Goal: Answer question/provide support: Share knowledge or assist other users

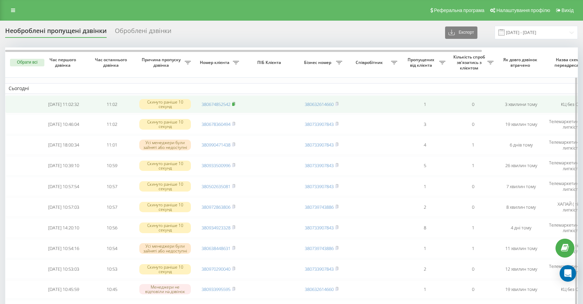
click at [234, 104] on rect at bounding box center [233, 104] width 2 height 3
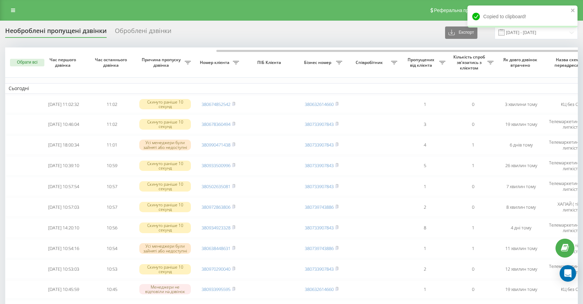
scroll to position [0, 115]
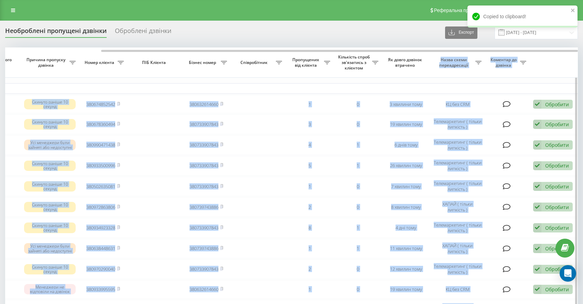
drag, startPoint x: 268, startPoint y: 52, endPoint x: 418, endPoint y: 76, distance: 152.1
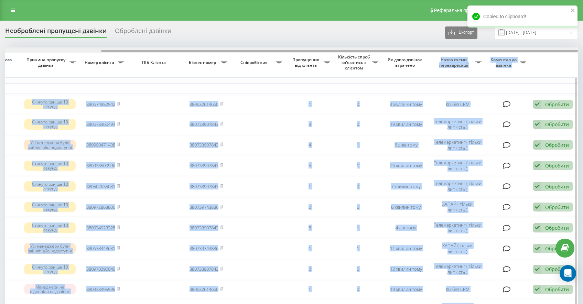
click at [299, 48] on div at bounding box center [291, 49] width 573 height 5
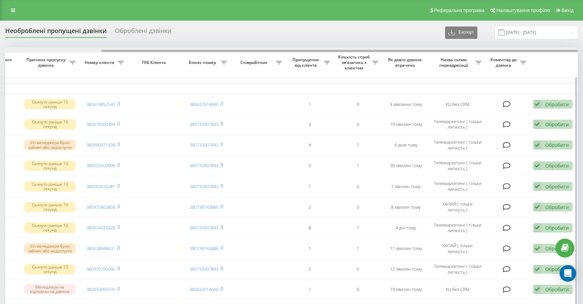
drag, startPoint x: 297, startPoint y: 51, endPoint x: 309, endPoint y: 51, distance: 12.0
click at [309, 51] on div at bounding box center [339, 51] width 477 height 2
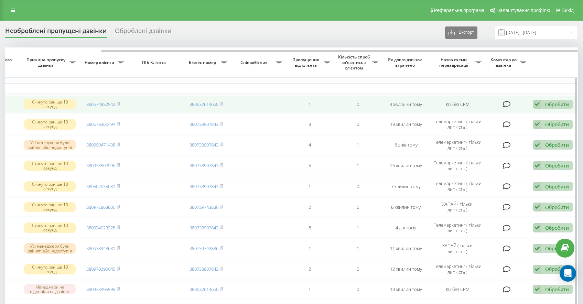
click at [554, 104] on div "Обробити" at bounding box center [557, 104] width 24 height 7
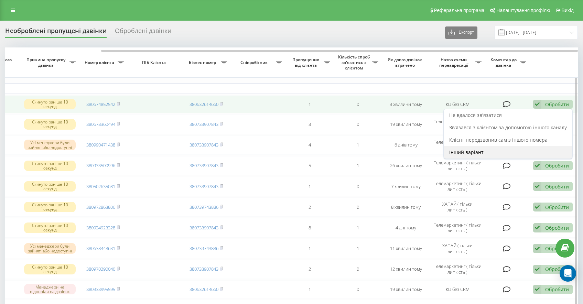
click at [464, 155] on span "Інший варіант" at bounding box center [466, 152] width 34 height 7
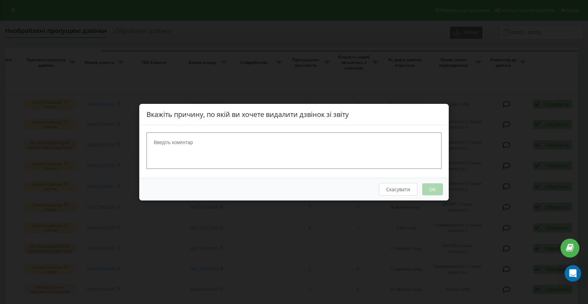
click at [243, 141] on textarea at bounding box center [294, 150] width 295 height 36
type textarea "Бондар Дар'я"
click at [431, 189] on button "OK" at bounding box center [432, 189] width 21 height 12
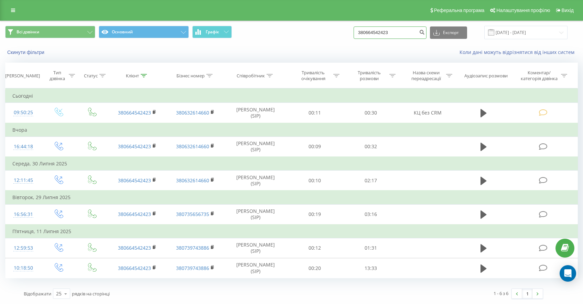
drag, startPoint x: 405, startPoint y: 33, endPoint x: 317, endPoint y: 10, distance: 90.9
click at [352, 26] on div "Всі дзвінки Основний Графік 380664542423 Експорт .csv .xls .xlsx 20.05.2025 - 2…" at bounding box center [291, 32] width 573 height 13
paste input "380674852542"
type input "380674852542"
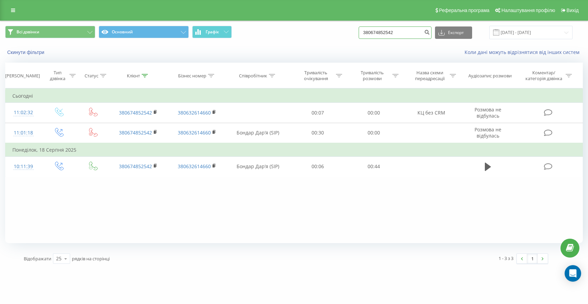
drag, startPoint x: 415, startPoint y: 35, endPoint x: 320, endPoint y: 23, distance: 95.4
click at [320, 23] on div "Всі дзвінки Основний Графік 380674852542 Експорт .csv .xls .xlsx 20.05.2025 - 2…" at bounding box center [293, 32] width 587 height 23
paste input "380674852542"
type input "380674852542"
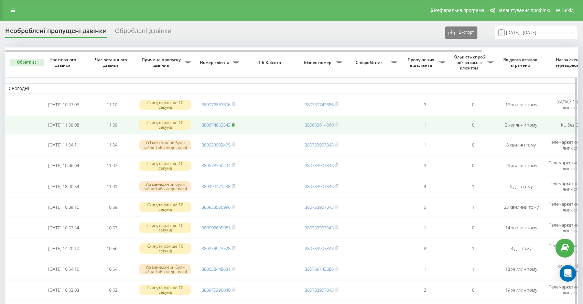
click at [235, 124] on icon at bounding box center [233, 124] width 3 height 4
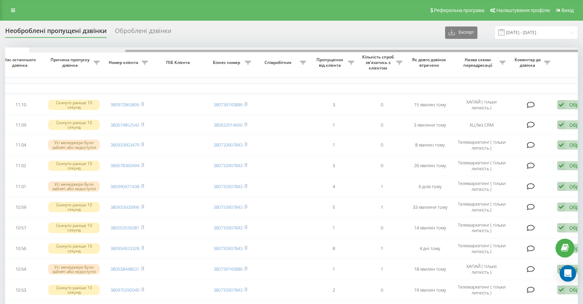
scroll to position [0, 115]
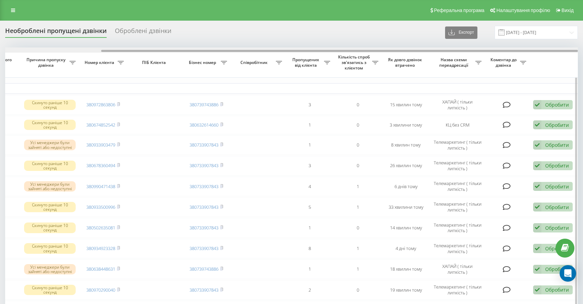
drag, startPoint x: 283, startPoint y: 51, endPoint x: 403, endPoint y: 48, distance: 120.8
click at [403, 48] on div at bounding box center [291, 49] width 573 height 5
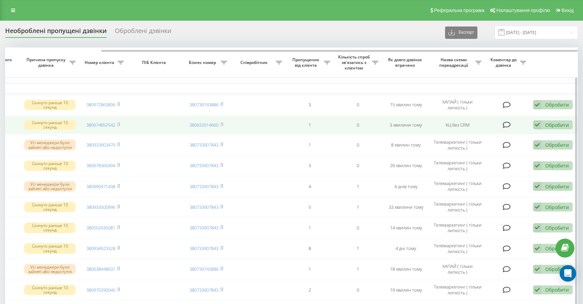
click at [554, 127] on div "Обробити" at bounding box center [557, 125] width 24 height 7
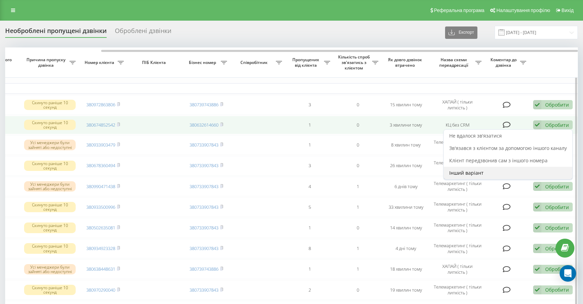
click at [483, 171] on span "Інший варіант" at bounding box center [466, 173] width 34 height 7
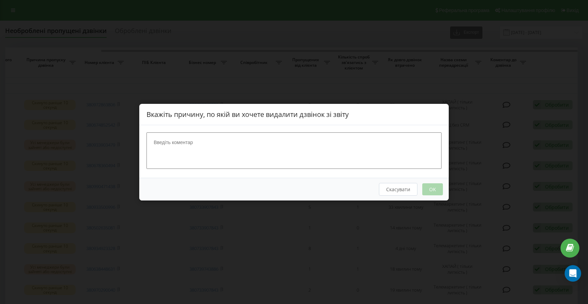
click at [310, 132] on textarea at bounding box center [294, 150] width 295 height 36
type textarea "Бондар Дар'я"
click at [433, 188] on button "OK" at bounding box center [432, 189] width 21 height 12
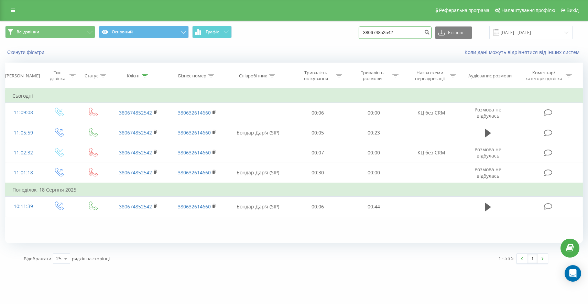
click at [419, 31] on input "380674852542" at bounding box center [395, 32] width 73 height 12
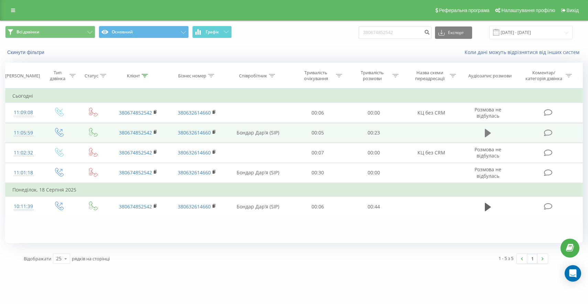
click at [488, 136] on icon at bounding box center [488, 133] width 6 height 10
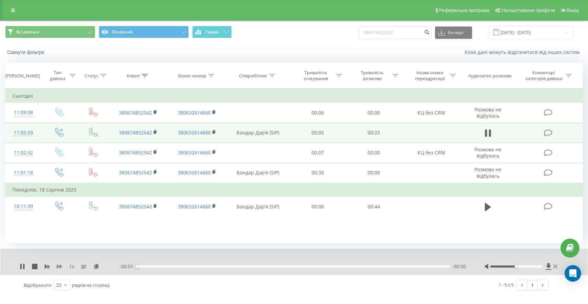
click at [60, 269] on icon at bounding box center [60, 267] width 6 height 6
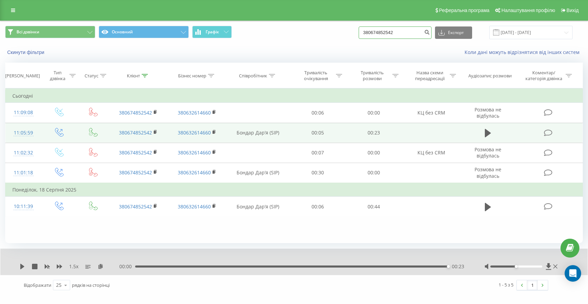
drag, startPoint x: 422, startPoint y: 34, endPoint x: 314, endPoint y: 30, distance: 107.7
click at [320, 32] on div "Всі дзвінки Основний Графік 380674852542 Експорт .csv .xls .xlsx 20.05.2025 - 2…" at bounding box center [294, 32] width 578 height 13
paste input "68910148"
type input "380668910148"
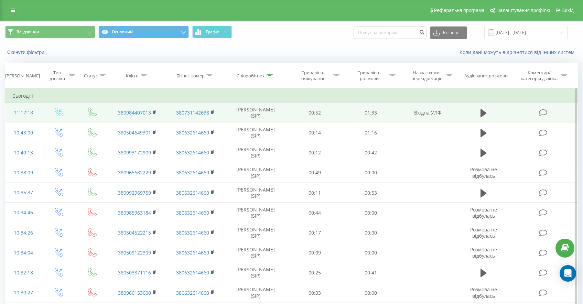
click at [549, 116] on td at bounding box center [543, 113] width 67 height 20
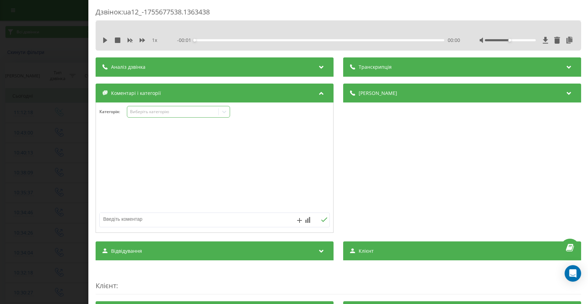
click at [176, 112] on div "Виберіть категорію" at bounding box center [173, 112] width 86 height 6
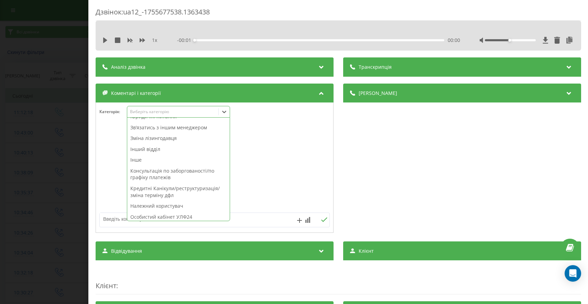
scroll to position [358, 0]
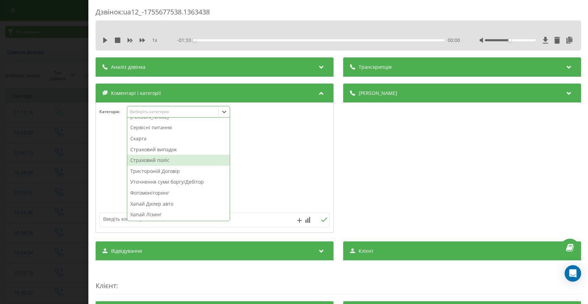
click at [170, 161] on div "Страховий поліс" at bounding box center [178, 160] width 102 height 11
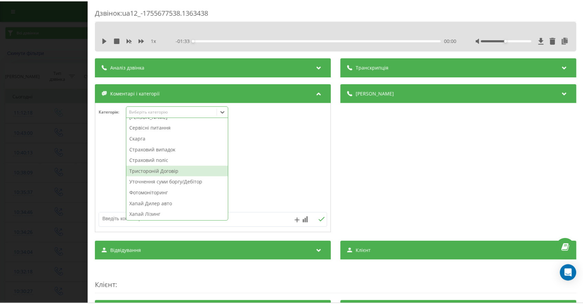
scroll to position [347, 0]
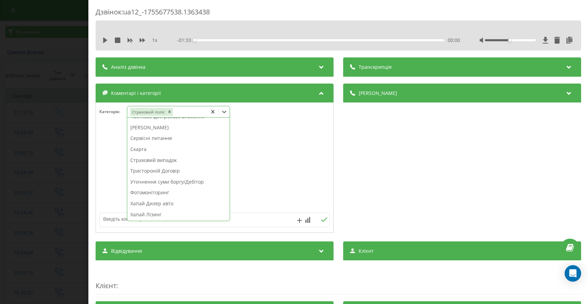
click at [47, 188] on div "Дзвінок : ua12_-1755677538.1363438 1 x - 01:33 00:00 00:00 Транскрипція Для AI-…" at bounding box center [294, 152] width 588 height 304
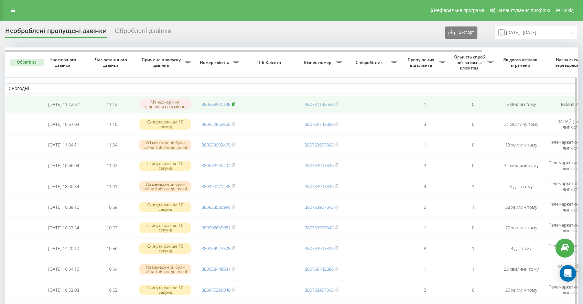
click at [234, 103] on rect at bounding box center [233, 104] width 2 height 3
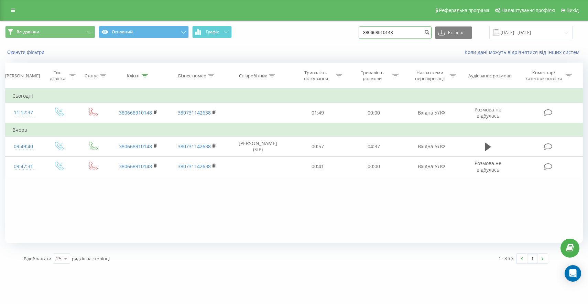
drag, startPoint x: 408, startPoint y: 34, endPoint x: 343, endPoint y: 16, distance: 66.8
click at [371, 27] on div "Всі дзвінки Основний Графік 380668910148 Експорт .csv .xls .xlsx 20.05.2025 - 2…" at bounding box center [294, 32] width 578 height 13
paste input "380979771020"
type input "380979771020"
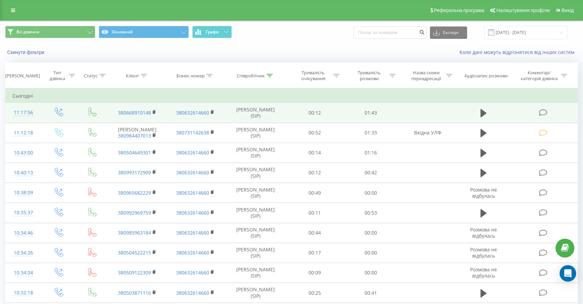
click at [541, 115] on icon at bounding box center [543, 112] width 9 height 7
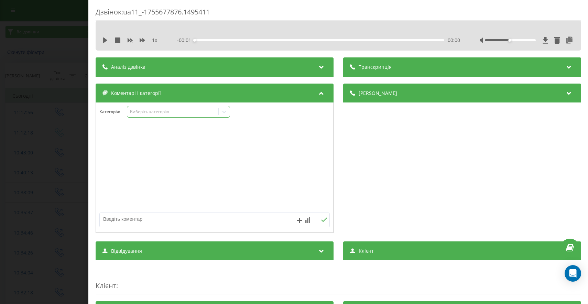
click at [168, 114] on div "Виберіть категорію" at bounding box center [173, 112] width 86 height 6
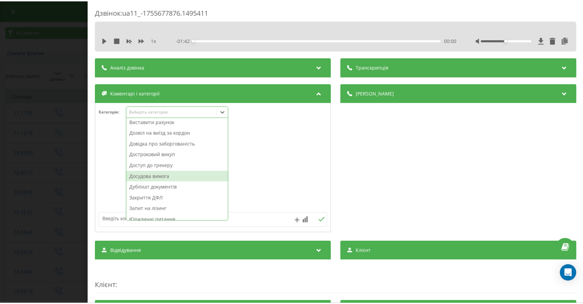
scroll to position [46, 0]
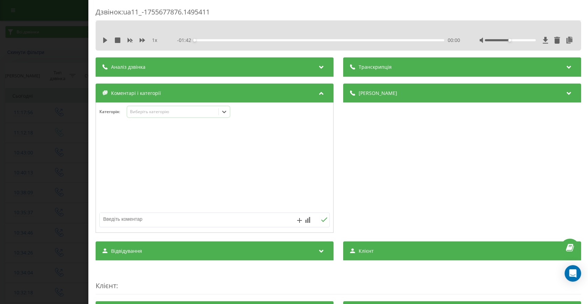
click at [155, 113] on div "Виберіть категорію" at bounding box center [173, 112] width 86 height 6
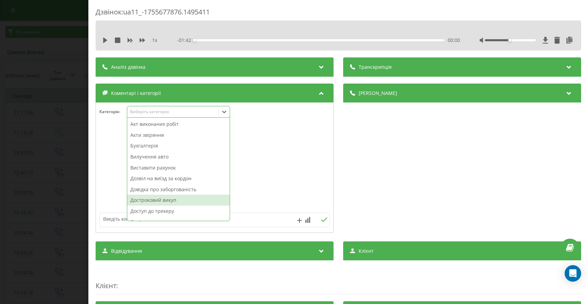
click at [169, 203] on div "Достроковий викуп" at bounding box center [178, 200] width 102 height 11
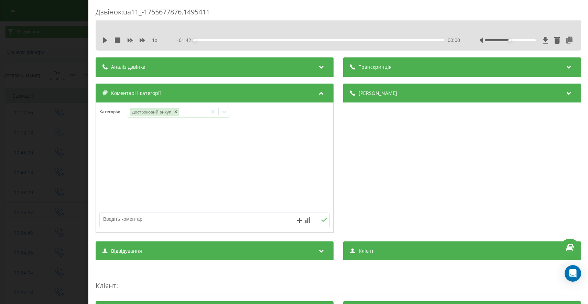
click at [43, 205] on div "Дзвінок : ua11_-1755677876.1495411 1 x - 01:42 00:00 00:00 Транскрипція Для AI-…" at bounding box center [294, 152] width 588 height 304
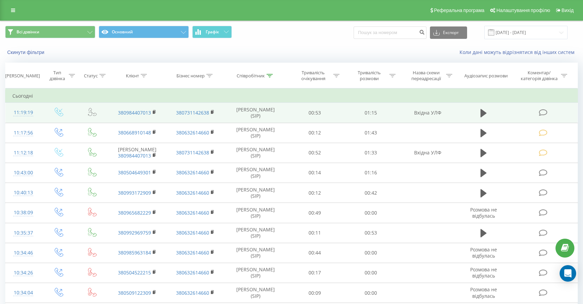
click at [542, 109] on icon at bounding box center [543, 112] width 9 height 7
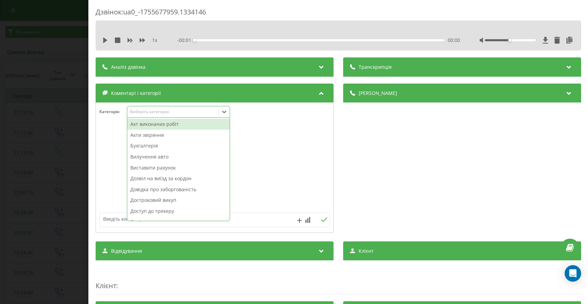
click at [173, 117] on div "Виберіть категорію" at bounding box center [178, 112] width 103 height 12
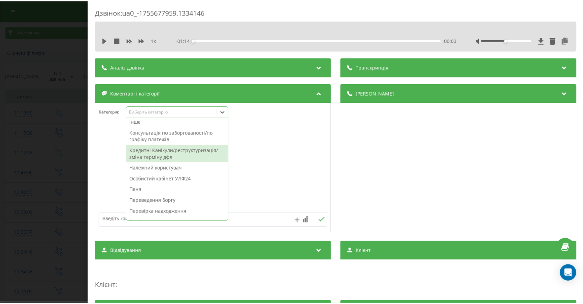
scroll to position [188, 0]
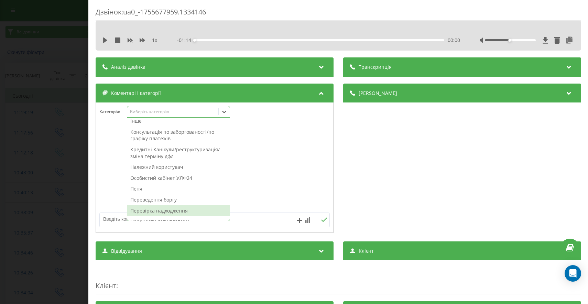
click at [168, 212] on div "Перевірка надходження" at bounding box center [178, 210] width 102 height 11
click at [31, 186] on div "Дзвінок : ua0_-1755677959.1334146 1 x - 01:14 00:00 00:00 Транскрипція Для AI-а…" at bounding box center [294, 152] width 588 height 304
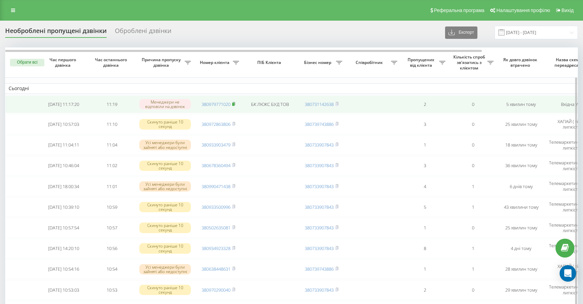
click at [234, 106] on span at bounding box center [233, 104] width 3 height 6
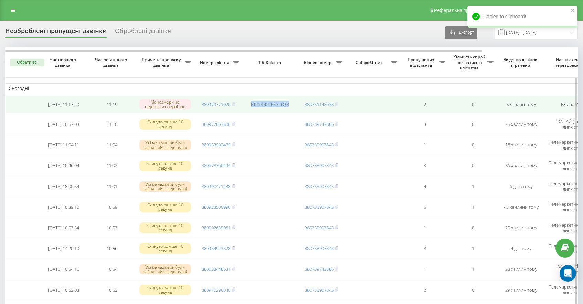
drag, startPoint x: 290, startPoint y: 102, endPoint x: 266, endPoint y: 104, distance: 24.5
click at [256, 100] on td "БК ЛЮКС БУД ТОВ" at bounding box center [269, 104] width 55 height 18
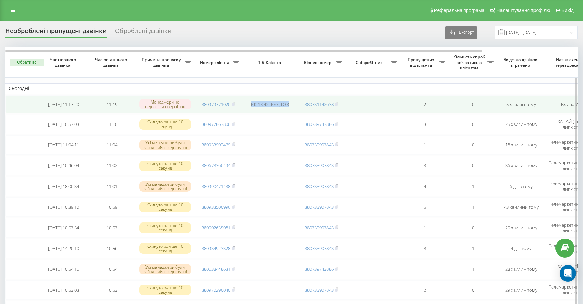
copy td "БК ЛЮКС БУД ТОВ"
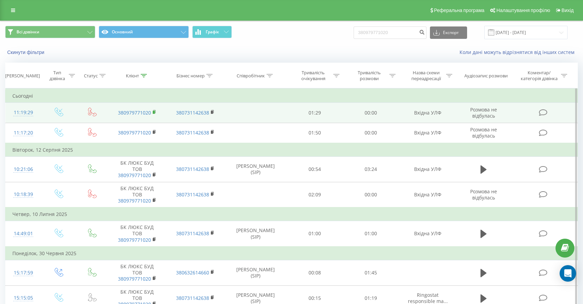
click at [154, 111] on rect at bounding box center [154, 112] width 2 height 3
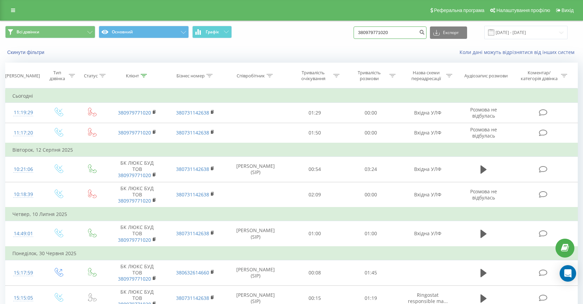
drag, startPoint x: 369, startPoint y: 31, endPoint x: 302, endPoint y: 18, distance: 69.0
click at [344, 30] on div "Всі дзвінки Основний Графік 380979771020 Експорт .csv .xls .xlsx [DATE] - [DATE]" at bounding box center [291, 32] width 573 height 13
click at [394, 30] on input "380979771020" at bounding box center [390, 32] width 73 height 12
paste input "33995595"
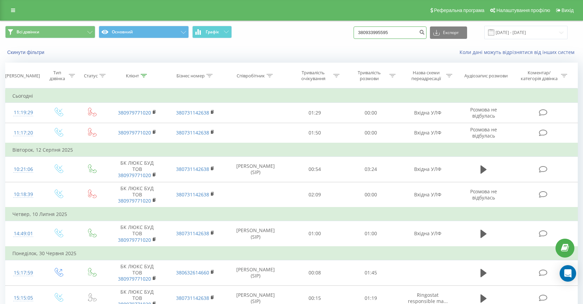
type input "380933995595"
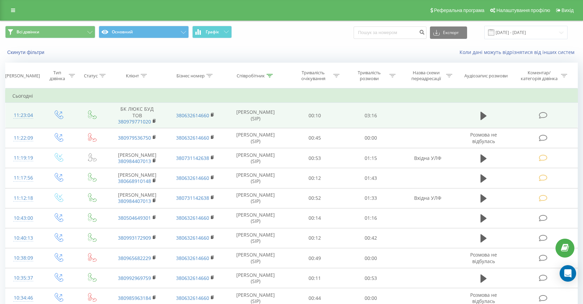
click at [543, 115] on icon at bounding box center [543, 115] width 9 height 7
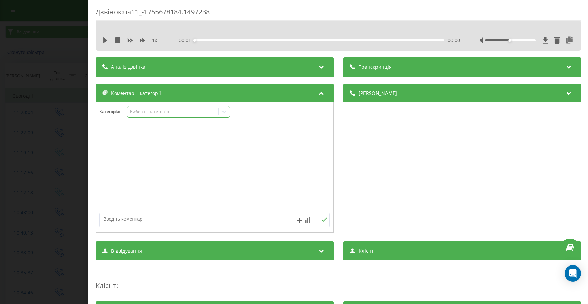
click at [163, 111] on div "Виберіть категорію" at bounding box center [173, 112] width 86 height 6
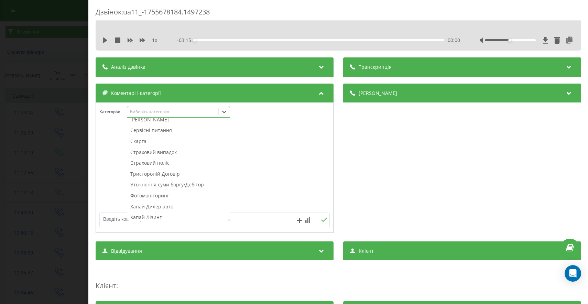
scroll to position [354, 0]
click at [156, 123] on div "Штрафи ПДР" at bounding box center [178, 121] width 102 height 11
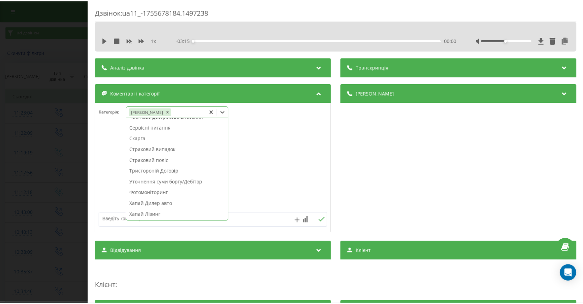
scroll to position [343, 0]
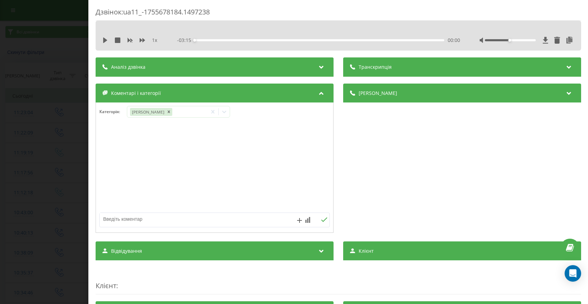
click at [43, 162] on div "Дзвінок : ua11_-1755678184.1497238 1 x - 03:15 00:00 00:00 Транскрипція Для AI-…" at bounding box center [294, 152] width 588 height 304
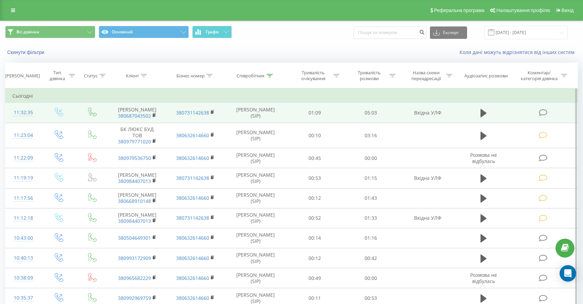
click at [543, 113] on icon at bounding box center [543, 112] width 9 height 7
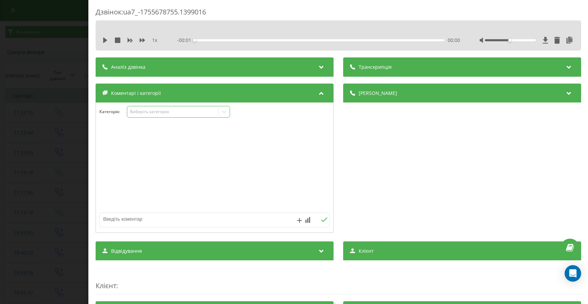
click at [158, 111] on div "Виберіть категорію" at bounding box center [173, 112] width 86 height 6
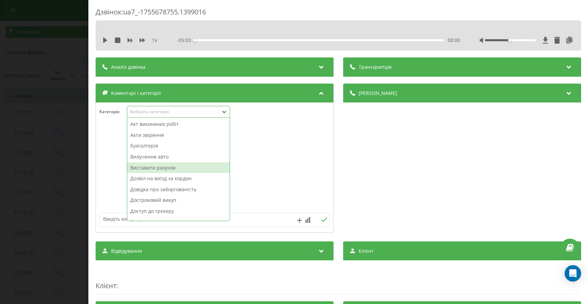
click at [158, 166] on div "Виставити рахунок" at bounding box center [178, 167] width 102 height 11
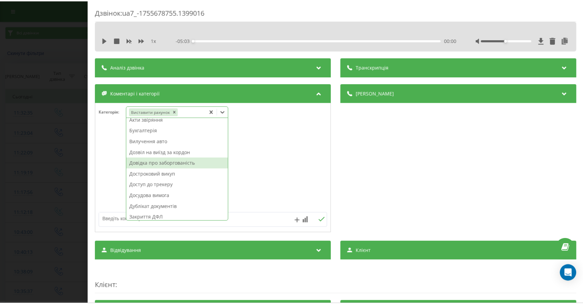
scroll to position [35, 0]
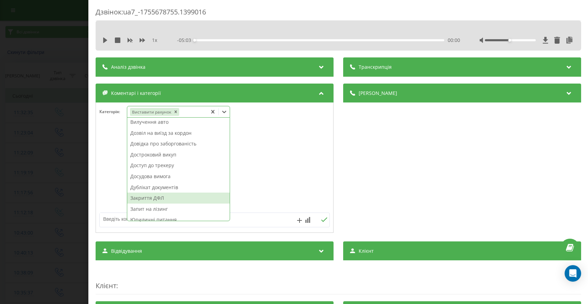
click at [155, 196] on div "Закриття ДФЛ" at bounding box center [178, 198] width 102 height 11
click at [41, 193] on div "Дзвінок : ua7_-1755678755.1399016 1 x - 05:03 00:00 00:00 Транскрипція Для AI-а…" at bounding box center [294, 152] width 588 height 304
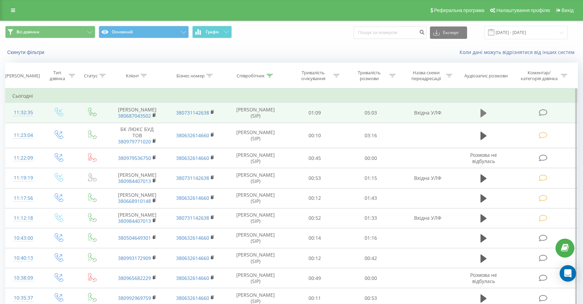
click at [483, 110] on icon at bounding box center [483, 113] width 6 height 8
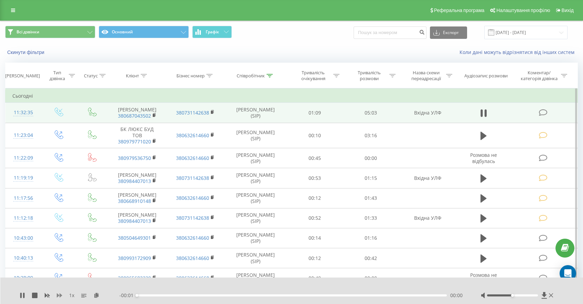
click at [60, 294] on icon at bounding box center [60, 295] width 6 height 4
click at [162, 293] on div "- 05:02 00:00 00:00" at bounding box center [291, 295] width 344 height 7
click at [161, 296] on div "00:01" at bounding box center [292, 295] width 310 height 2
click at [179, 296] on div "00:46" at bounding box center [292, 295] width 310 height 2
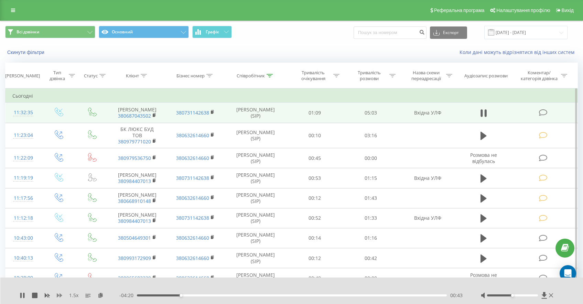
click at [61, 296] on icon at bounding box center [60, 295] width 6 height 4
click at [179, 294] on div "- 04:16 00:47 00:47" at bounding box center [291, 295] width 344 height 7
click at [178, 295] on div "00:40" at bounding box center [292, 295] width 310 height 2
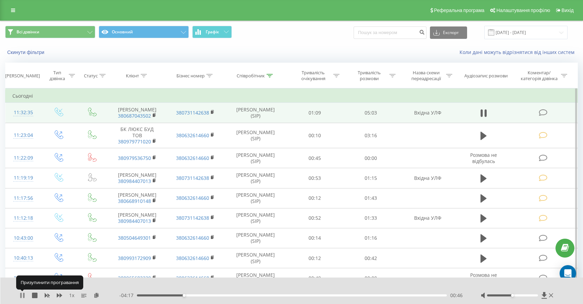
click at [24, 295] on icon at bounding box center [23, 296] width 1 height 6
click at [20, 293] on icon at bounding box center [23, 296] width 6 height 6
click at [55, 296] on div "1 x" at bounding box center [70, 295] width 100 height 7
click at [57, 295] on icon at bounding box center [60, 295] width 6 height 4
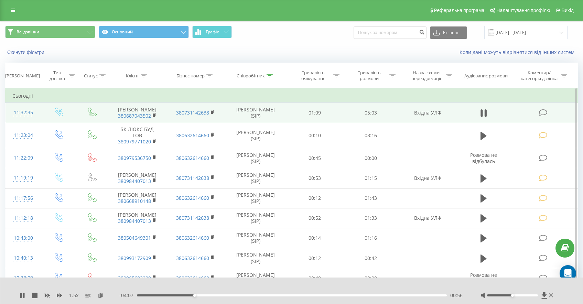
click at [196, 295] on div "00:56" at bounding box center [292, 295] width 310 height 2
click at [207, 296] on div "01:05" at bounding box center [292, 295] width 310 height 2
click at [215, 295] on div "01:14" at bounding box center [292, 295] width 310 height 2
click at [221, 295] on div "01:18" at bounding box center [292, 295] width 310 height 2
click at [226, 296] on div "01:24" at bounding box center [292, 295] width 310 height 2
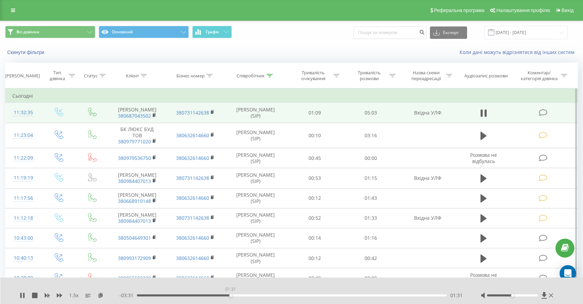
click at [230, 295] on div "01:31" at bounding box center [292, 295] width 310 height 2
click at [236, 295] on div "01:33" at bounding box center [292, 295] width 310 height 2
click at [242, 295] on div "01:43" at bounding box center [292, 295] width 310 height 2
click at [247, 295] on div "01:44" at bounding box center [292, 295] width 310 height 2
click at [253, 295] on div "01:54" at bounding box center [292, 295] width 310 height 2
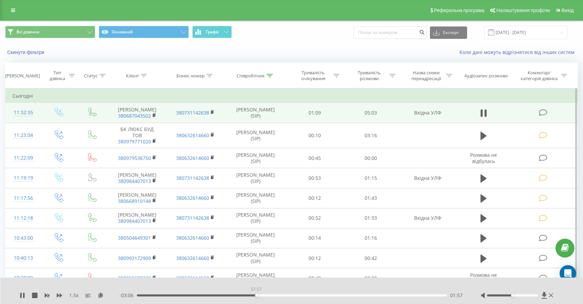
click at [256, 295] on div "01:57" at bounding box center [292, 295] width 310 height 2
click at [264, 295] on div "01:58" at bounding box center [292, 295] width 310 height 2
click at [275, 294] on div "02:09" at bounding box center [292, 295] width 310 height 2
click at [281, 295] on div "02:21" at bounding box center [292, 295] width 310 height 2
click at [288, 296] on div "02:24" at bounding box center [292, 295] width 310 height 2
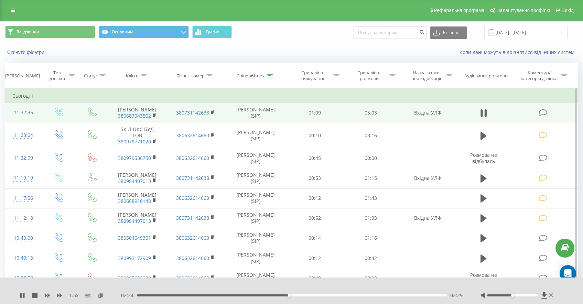
click at [293, 294] on div "02:29" at bounding box center [292, 295] width 310 height 2
click at [302, 294] on div "02:37" at bounding box center [292, 295] width 310 height 2
click at [310, 295] on div "02:45" at bounding box center [292, 295] width 310 height 2
click at [316, 295] on div "02:50" at bounding box center [292, 295] width 310 height 2
click at [334, 295] on div "03:10" at bounding box center [292, 295] width 310 height 2
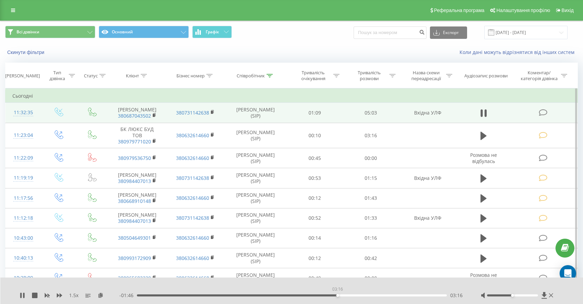
click at [337, 295] on div "03:16" at bounding box center [292, 295] width 310 height 2
click at [343, 295] on div "03:17" at bounding box center [292, 295] width 310 height 2
click at [349, 295] on div "03:28" at bounding box center [292, 295] width 310 height 2
click at [357, 296] on div "03:30" at bounding box center [292, 295] width 310 height 2
click at [363, 295] on div "03:41" at bounding box center [292, 295] width 310 height 2
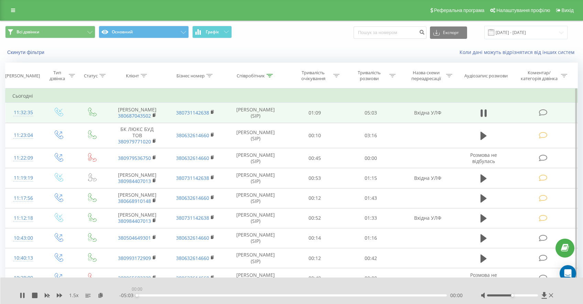
click at [368, 295] on div "00:00" at bounding box center [292, 295] width 310 height 2
click at [377, 296] on div "03:53" at bounding box center [292, 295] width 310 height 2
click at [381, 296] on div "03:56" at bounding box center [292, 295] width 310 height 2
click at [388, 295] on div "04:00" at bounding box center [292, 295] width 310 height 2
click at [394, 295] on div "04:11" at bounding box center [292, 295] width 310 height 2
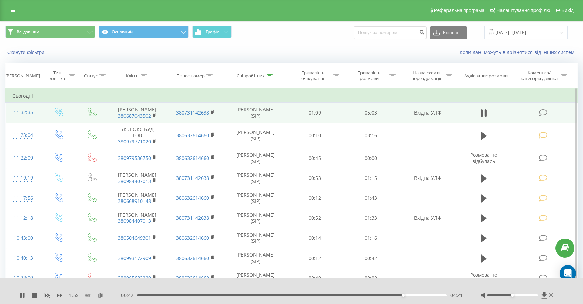
click at [406, 295] on div "04:21" at bounding box center [292, 295] width 310 height 2
click at [409, 295] on div "04:24" at bounding box center [292, 295] width 310 height 2
click at [414, 296] on div "04:29" at bounding box center [292, 295] width 310 height 2
click at [420, 295] on div "04:33" at bounding box center [292, 295] width 310 height 2
click at [427, 295] on div "04:44" at bounding box center [292, 295] width 310 height 2
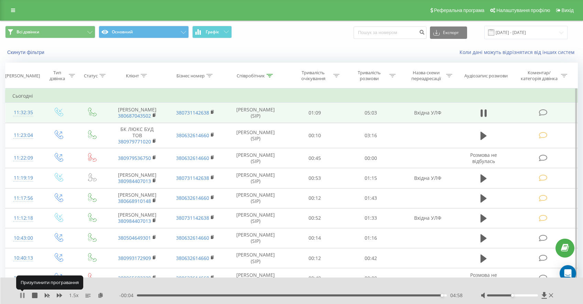
click at [22, 295] on icon at bounding box center [23, 296] width 6 height 6
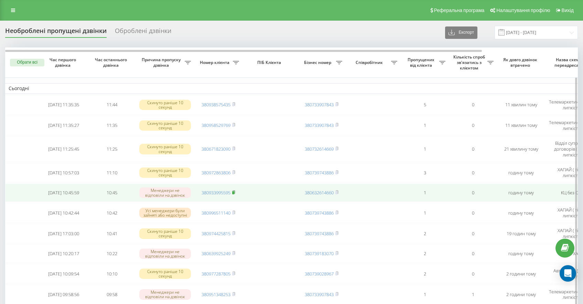
click at [233, 191] on icon at bounding box center [233, 192] width 3 height 4
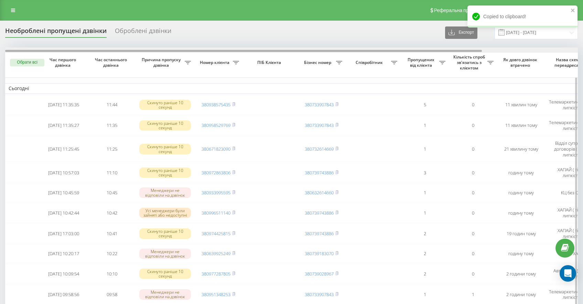
click at [202, 51] on div at bounding box center [243, 51] width 477 height 2
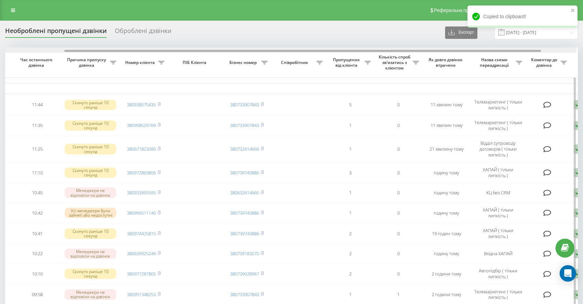
drag, startPoint x: 202, startPoint y: 51, endPoint x: 267, endPoint y: 57, distance: 65.3
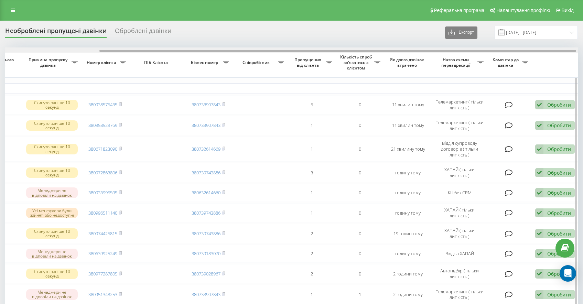
scroll to position [0, 115]
drag, startPoint x: 172, startPoint y: 50, endPoint x: 232, endPoint y: 53, distance: 59.9
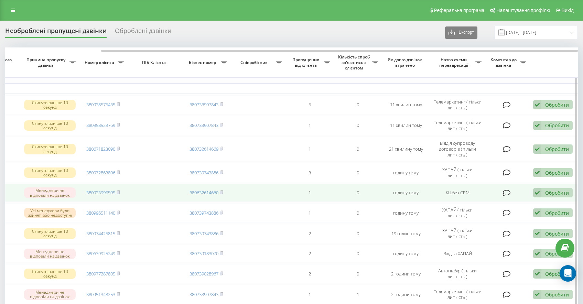
click at [536, 193] on icon at bounding box center [537, 192] width 8 height 9
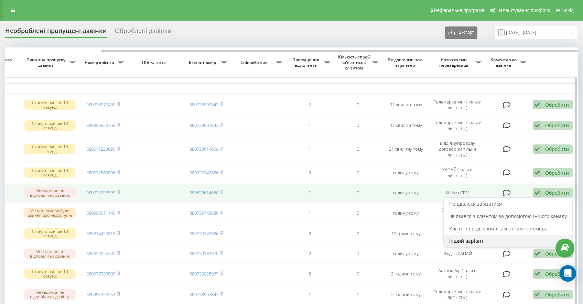
click at [461, 242] on span "Інший варіант" at bounding box center [466, 241] width 34 height 7
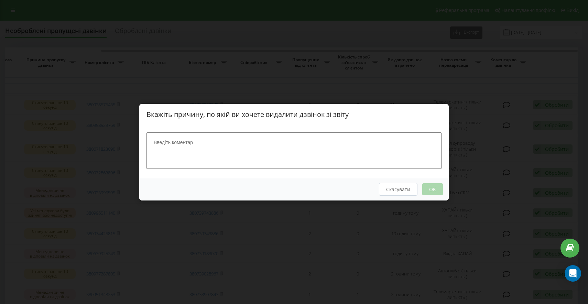
drag, startPoint x: 285, startPoint y: 184, endPoint x: 287, endPoint y: 177, distance: 6.4
click at [285, 183] on div "Скасувати OK" at bounding box center [294, 188] width 310 height 23
click at [288, 145] on textarea at bounding box center [294, 150] width 295 height 36
type textarea "Софія Мороз"
click at [431, 193] on button "OK" at bounding box center [432, 189] width 21 height 12
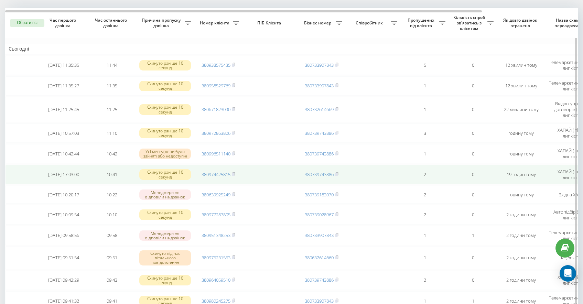
scroll to position [40, 0]
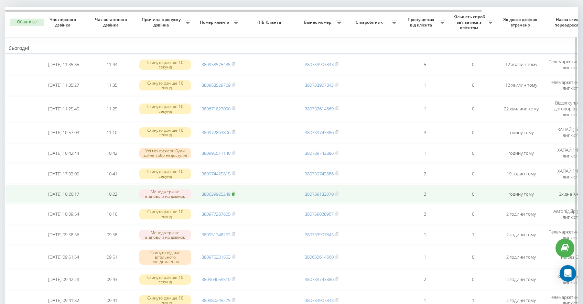
click at [234, 194] on rect at bounding box center [233, 194] width 2 height 3
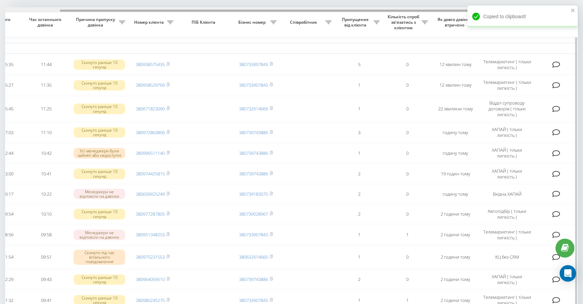
scroll to position [0, 115]
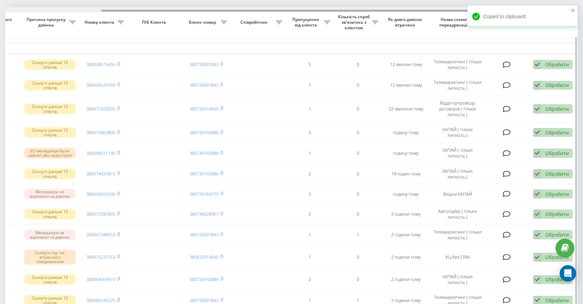
drag, startPoint x: 185, startPoint y: 11, endPoint x: 340, endPoint y: 21, distance: 154.8
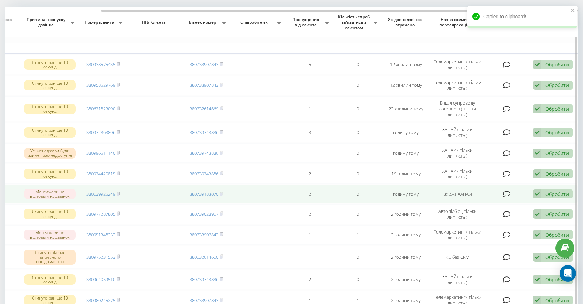
click at [558, 192] on div "Обробити" at bounding box center [557, 194] width 24 height 7
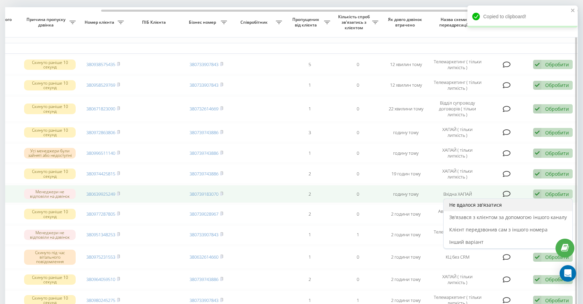
click at [524, 202] on div "Не вдалося зв'язатися" at bounding box center [508, 205] width 129 height 12
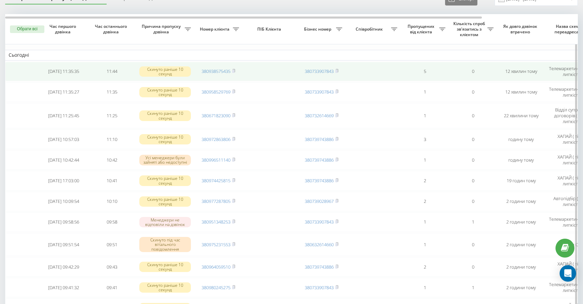
scroll to position [47, 0]
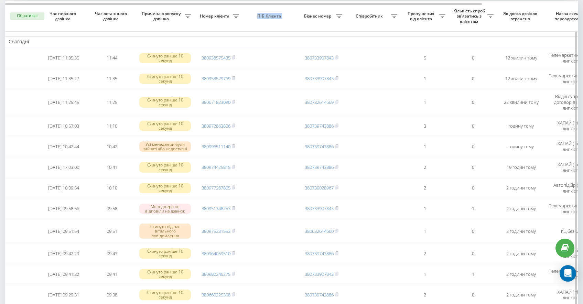
drag, startPoint x: 267, startPoint y: 6, endPoint x: 305, endPoint y: 9, distance: 38.0
click at [305, 9] on tr "Обрати всі Час першого дзвінка Час останнього дзвінка Причина пропуску дзвінка …" at bounding box center [349, 16] width 688 height 30
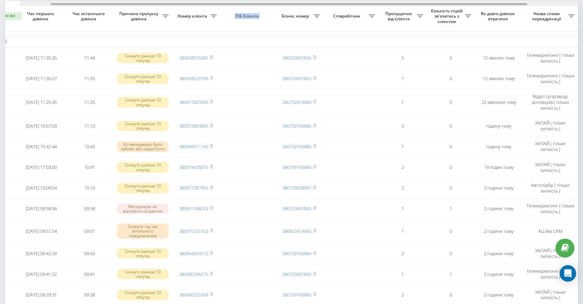
scroll to position [0, 45]
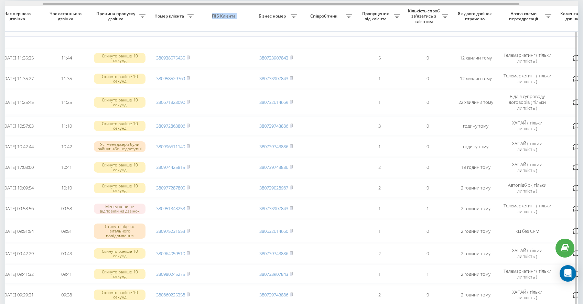
drag, startPoint x: 279, startPoint y: 3, endPoint x: 317, endPoint y: 7, distance: 38.0
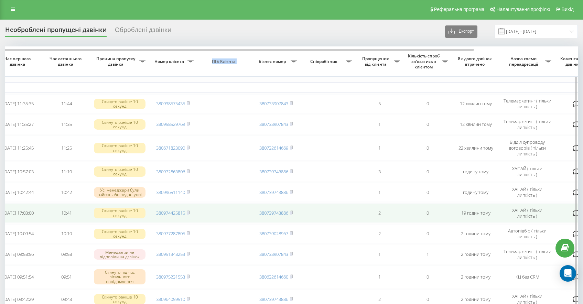
scroll to position [0, 0]
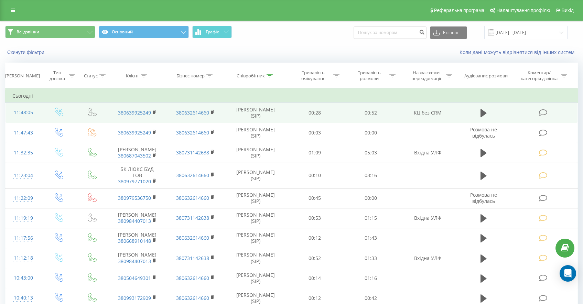
click at [543, 114] on icon at bounding box center [543, 112] width 9 height 7
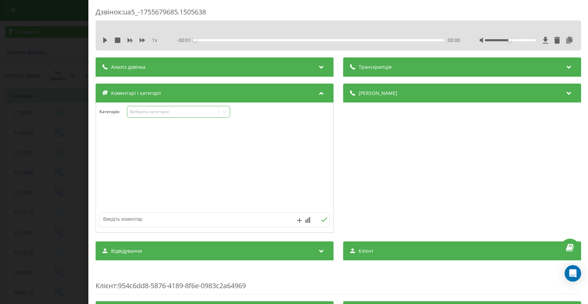
click at [168, 112] on div "Виберіть категорію" at bounding box center [173, 112] width 86 height 6
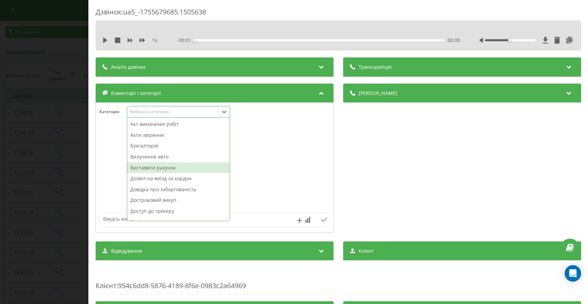
scroll to position [358, 0]
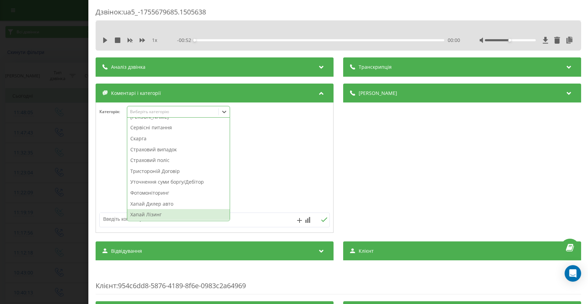
click at [149, 216] on div "Хапай Лізинг" at bounding box center [178, 214] width 102 height 11
click at [156, 215] on div "Хапай Дилер авто" at bounding box center [178, 214] width 102 height 11
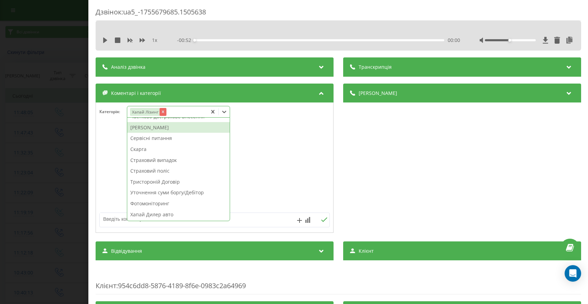
scroll to position [336, 0]
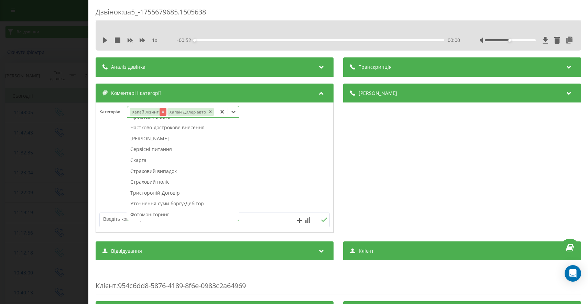
click at [161, 111] on icon "Remove Хапай Лізинг" at bounding box center [162, 111] width 5 height 5
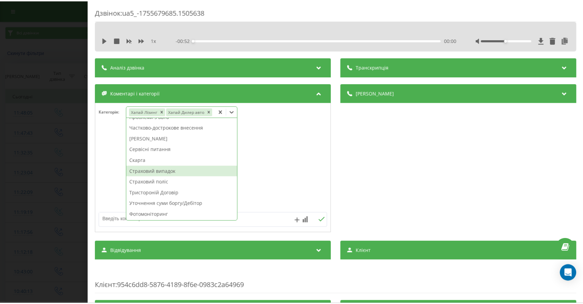
scroll to position [347, 0]
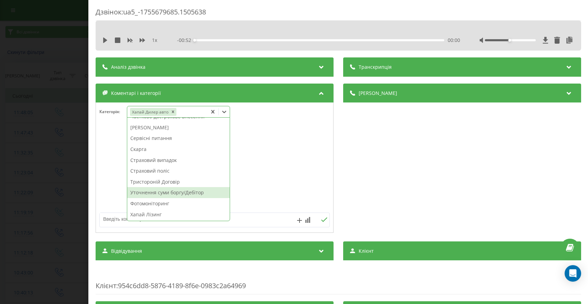
click at [47, 178] on div "Дзвінок : ua5_-1755679685.1505638 1 x - 00:52 00:00 00:00 Транскрипція Для AI-а…" at bounding box center [294, 152] width 588 height 304
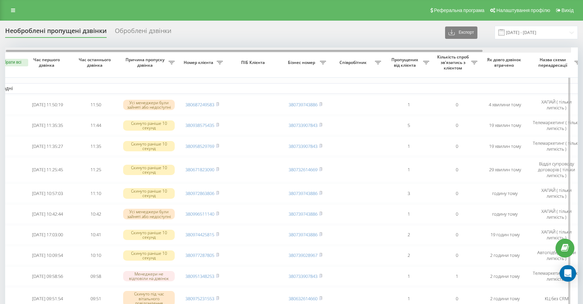
scroll to position [0, 21]
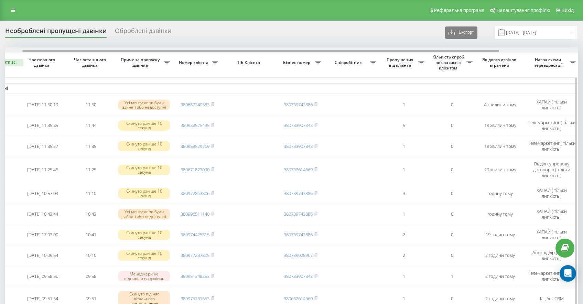
drag, startPoint x: 288, startPoint y: 50, endPoint x: 305, endPoint y: 51, distance: 17.6
click at [305, 51] on div at bounding box center [260, 51] width 477 height 2
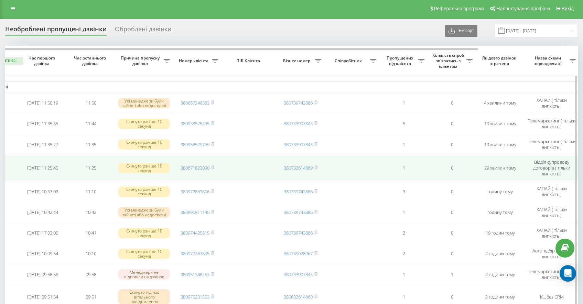
scroll to position [0, 0]
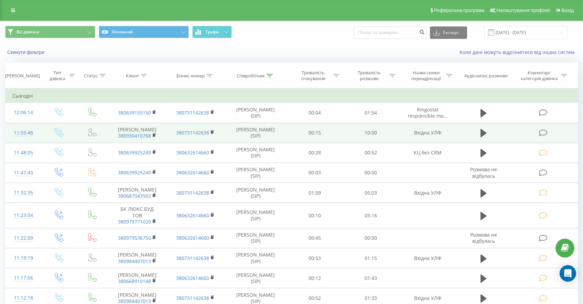
click at [546, 137] on icon at bounding box center [543, 132] width 9 height 7
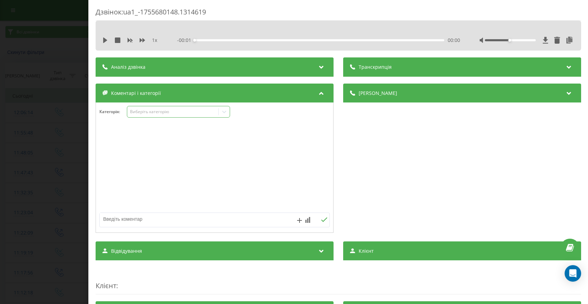
click at [157, 115] on div "Виберіть категорію" at bounding box center [178, 112] width 103 height 12
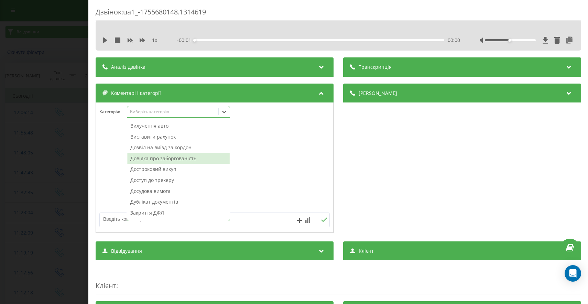
scroll to position [117, 0]
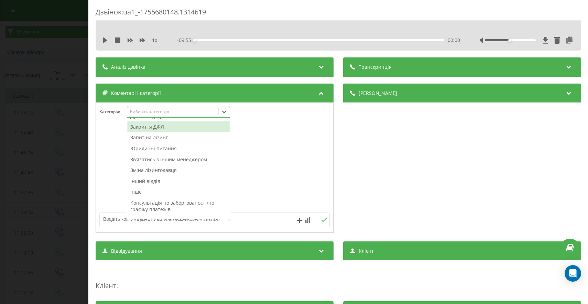
click at [158, 130] on div "Закриття ДФЛ" at bounding box center [178, 126] width 102 height 11
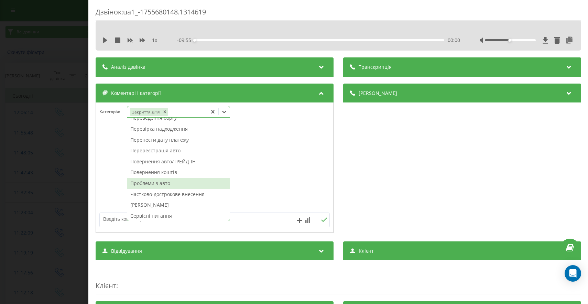
scroll to position [347, 0]
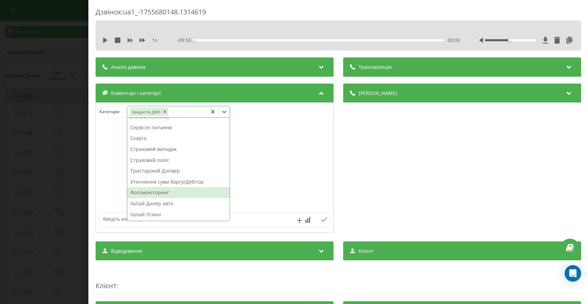
click at [6, 199] on div "Дзвінок : ua1_-1755680148.1314619 1 x - 09:55 00:00 00:00 Транскрипція Для AI-а…" at bounding box center [294, 152] width 588 height 304
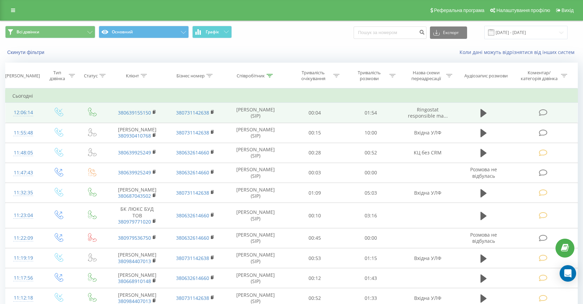
click at [540, 113] on icon at bounding box center [543, 112] width 9 height 7
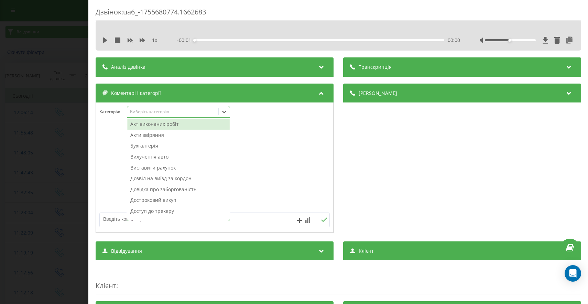
click at [191, 112] on div "Виберіть категорію" at bounding box center [173, 112] width 86 height 6
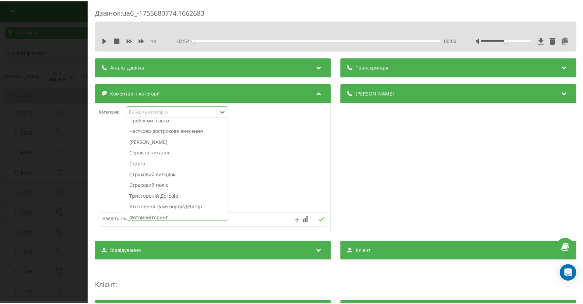
scroll to position [249, 0]
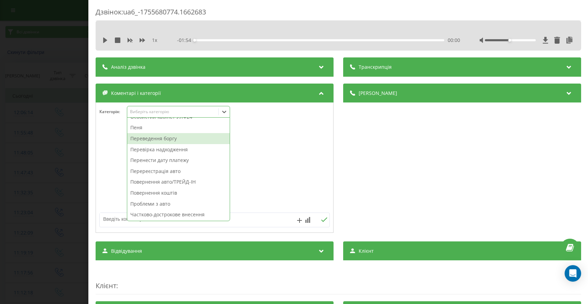
click at [151, 143] on div "Переведення боргу" at bounding box center [178, 138] width 102 height 11
click at [21, 149] on div "Дзвінок : ua6_-1755680774.1662683 1 x - 01:54 00:00 00:00 Транскрипція Для AI-а…" at bounding box center [294, 152] width 588 height 304
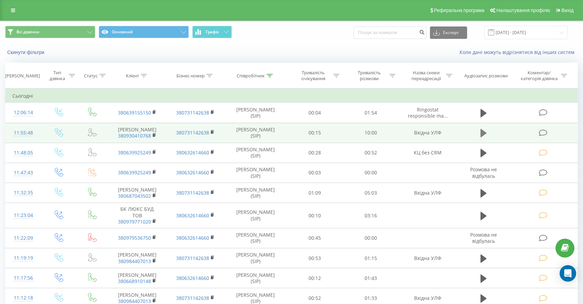
click at [482, 137] on icon at bounding box center [483, 133] width 6 height 8
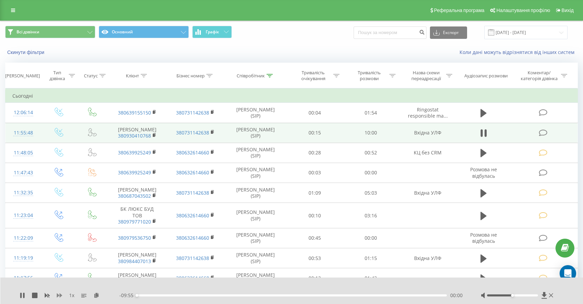
click at [60, 292] on div "1 x" at bounding box center [70, 295] width 100 height 7
click at [60, 293] on icon at bounding box center [60, 296] width 6 height 6
click at [61, 293] on icon at bounding box center [60, 296] width 6 height 6
click at [436, 295] on div "00:04" at bounding box center [292, 295] width 310 height 2
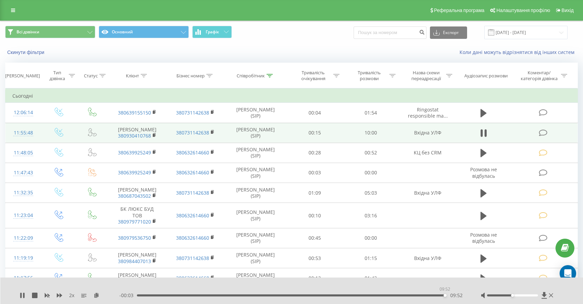
click at [445, 295] on div "09:52" at bounding box center [292, 295] width 310 height 2
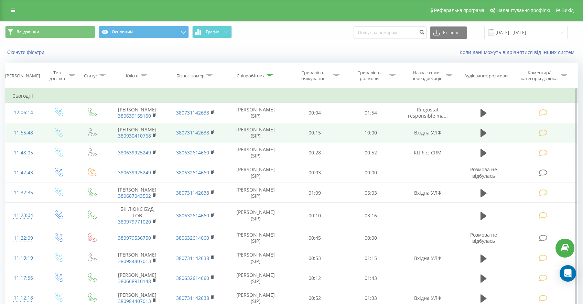
click at [542, 137] on icon at bounding box center [543, 132] width 9 height 7
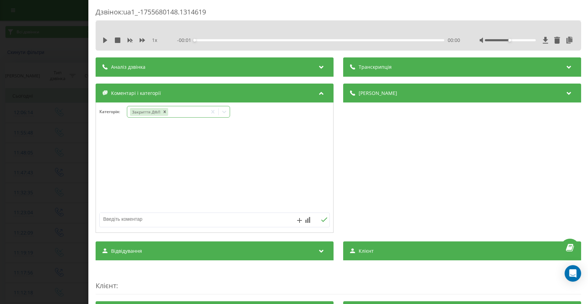
click at [178, 116] on div "Закриття ДФЛ" at bounding box center [167, 112] width 80 height 10
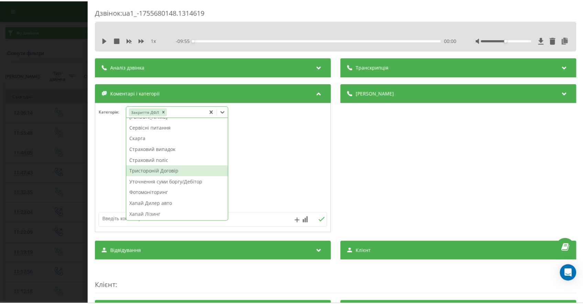
scroll to position [324, 0]
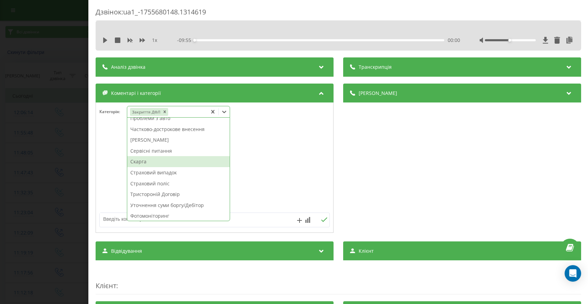
click at [158, 159] on div "Скарга" at bounding box center [178, 161] width 102 height 11
click at [59, 162] on div "Дзвінок : ua1_-1755680148.1314619 1 x - 09:55 00:00 00:00 Транскрипція Для AI-а…" at bounding box center [294, 152] width 588 height 304
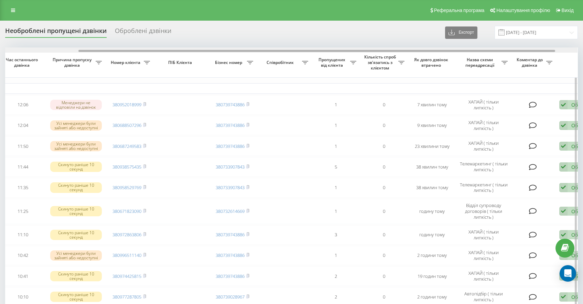
scroll to position [0, 89]
drag, startPoint x: 307, startPoint y: 51, endPoint x: 381, endPoint y: 55, distance: 74.1
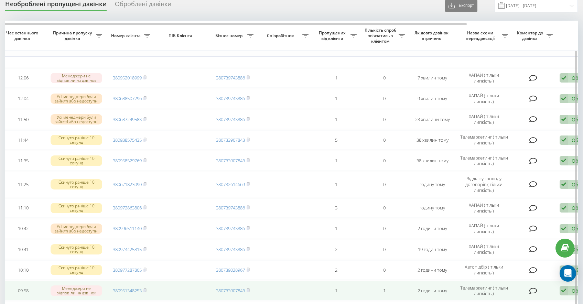
scroll to position [27, 0]
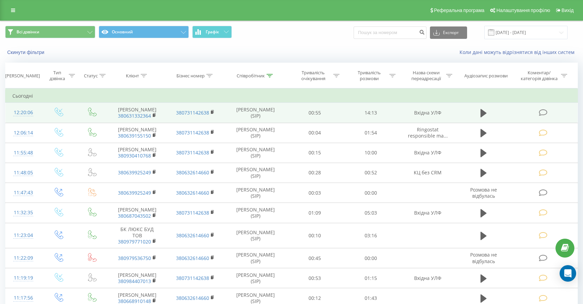
click at [552, 113] on td at bounding box center [543, 113] width 67 height 20
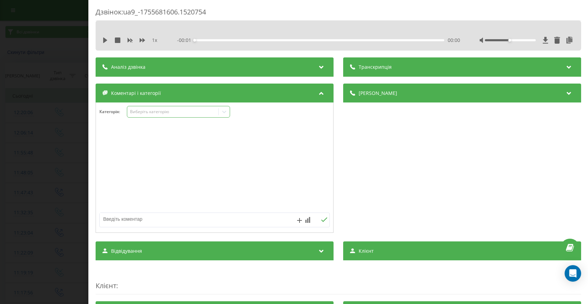
click at [170, 115] on div "Виберіть категорію" at bounding box center [173, 112] width 86 height 6
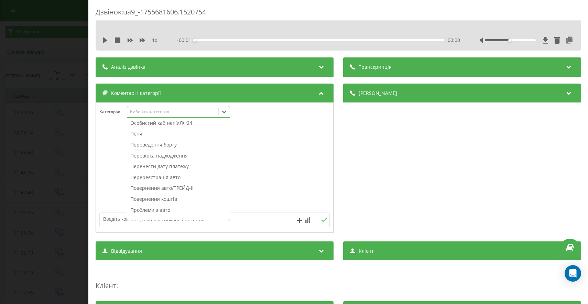
scroll to position [358, 0]
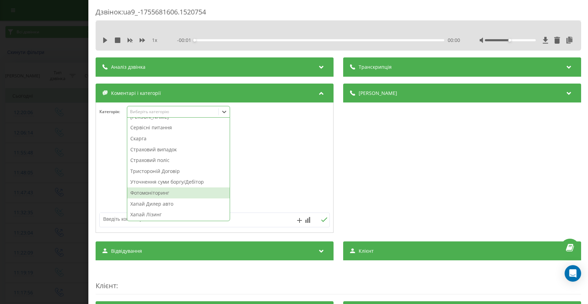
click at [174, 196] on div "Фотомоніторинг" at bounding box center [178, 192] width 102 height 11
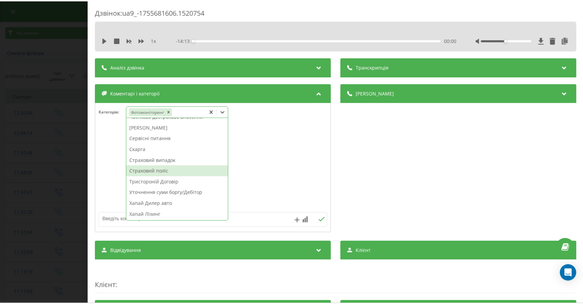
scroll to position [320, 0]
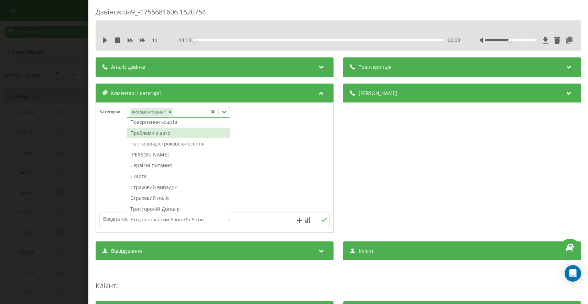
click at [156, 136] on div "Проблеми з авто" at bounding box center [178, 133] width 102 height 11
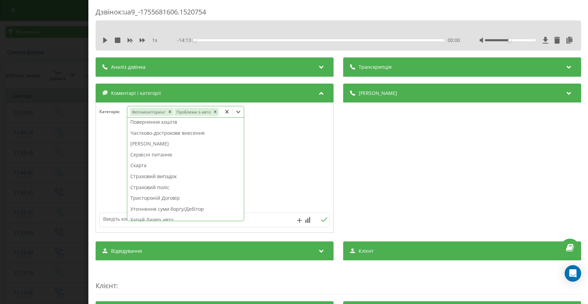
click at [26, 170] on div "Дзвінок : ua9_-1755681606.1520754 1 x - 14:13 00:00 00:00 Транскрипція Для AI-а…" at bounding box center [294, 152] width 588 height 304
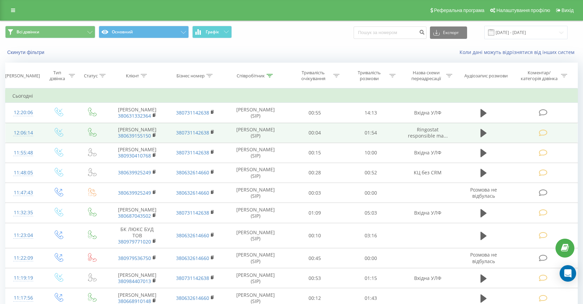
click at [543, 137] on icon at bounding box center [543, 132] width 9 height 7
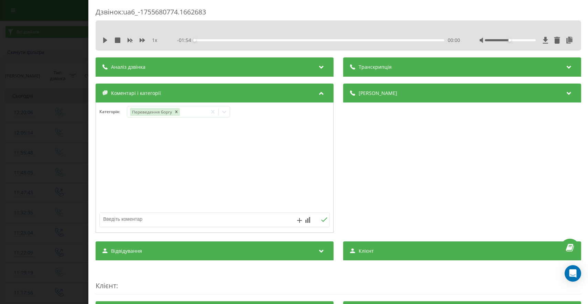
click at [26, 185] on div "Дзвінок : ua6_-1755680774.1662683 1 x - 01:54 00:00 00:00 Транскрипція Для AI-а…" at bounding box center [294, 152] width 588 height 304
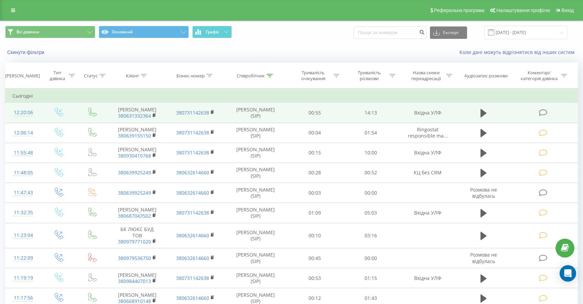
click at [544, 112] on icon at bounding box center [543, 112] width 9 height 7
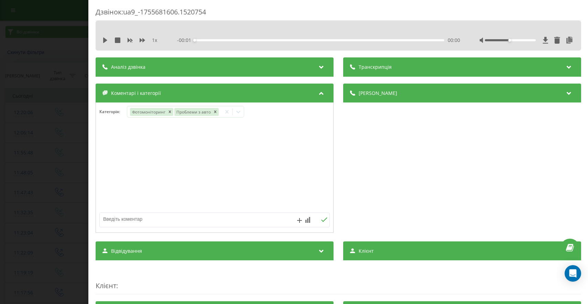
click at [79, 145] on div "Дзвінок : ua9_-1755681606.1520754 1 x - 00:01 00:00 00:00 Транскрипція Для AI-а…" at bounding box center [294, 152] width 588 height 304
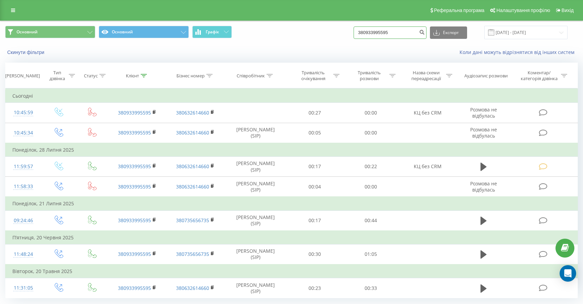
drag, startPoint x: 361, startPoint y: 19, endPoint x: 322, endPoint y: 14, distance: 39.9
click at [322, 14] on div "Реферальна програма Налаштування профілю Вихід Основний Основний Графік 3809339…" at bounding box center [291, 162] width 583 height 324
paste input "380987772300"
type input "380987772300"
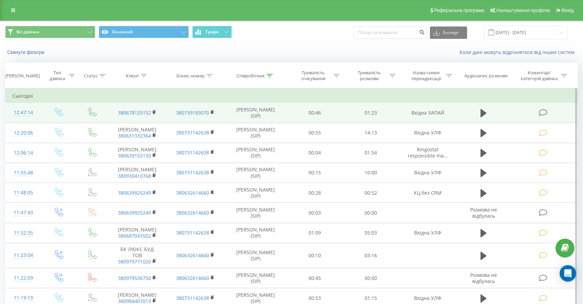
click at [545, 112] on icon at bounding box center [543, 112] width 9 height 7
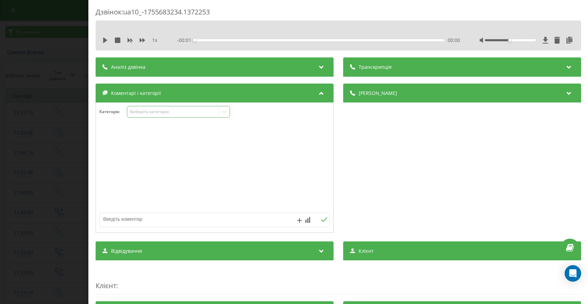
click at [132, 114] on div "Виберіть категорію" at bounding box center [173, 112] width 86 height 6
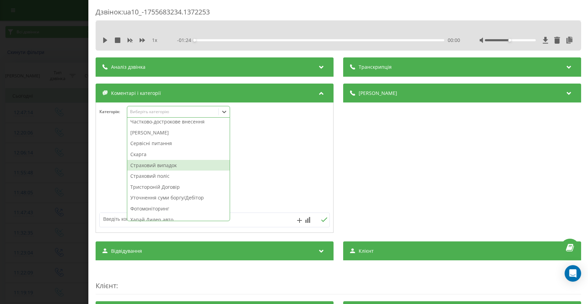
scroll to position [358, 0]
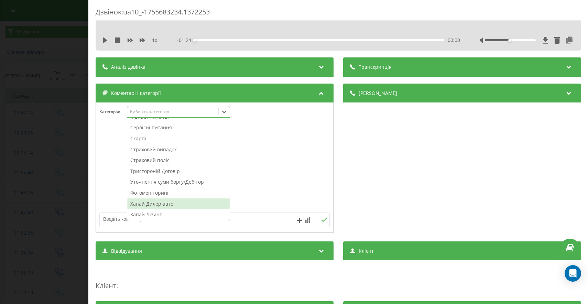
click at [152, 205] on div "Хапай Дилер авто" at bounding box center [178, 203] width 102 height 11
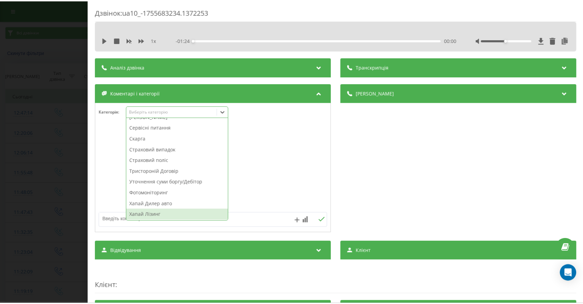
scroll to position [0, 0]
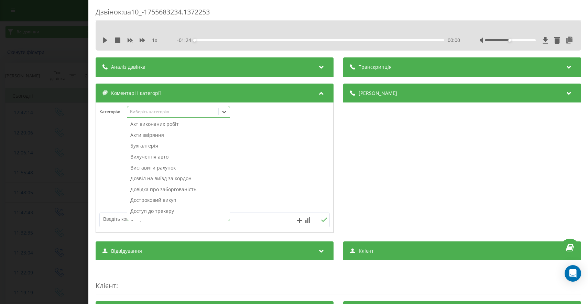
click at [52, 219] on div "Дзвінок : ua10_-1755683234.1372253 1 x - 01:24 00:00 00:00 Транскрипція Для AI-…" at bounding box center [294, 152] width 588 height 304
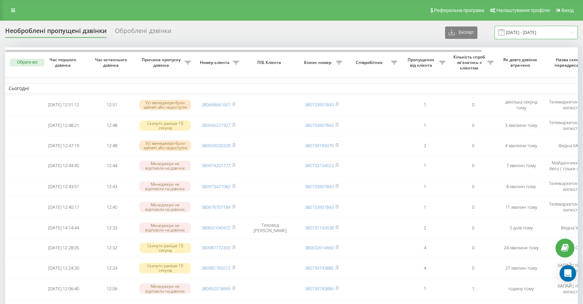
click at [520, 30] on input "[DATE] - [DATE]" at bounding box center [536, 32] width 83 height 13
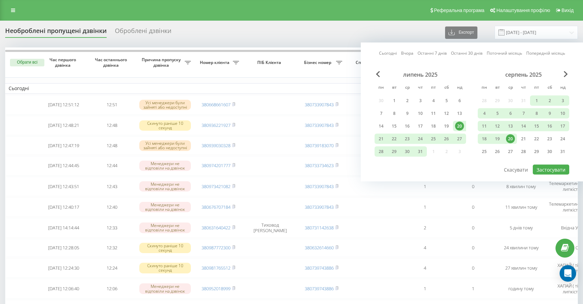
click at [387, 52] on link "Сьогодні" at bounding box center [388, 53] width 18 height 7
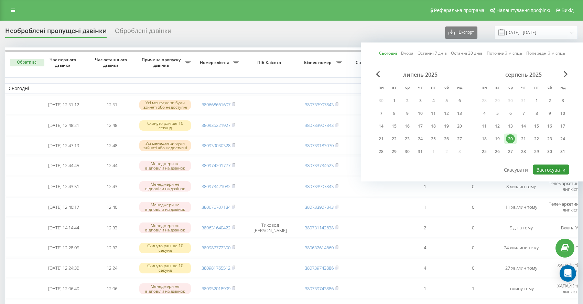
click at [541, 173] on button "Застосувати" at bounding box center [551, 170] width 36 height 10
type input "20.08.2025 - 20.08.2025"
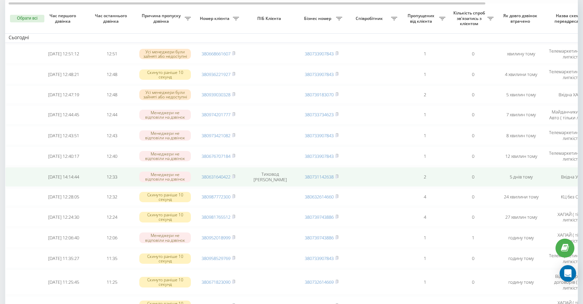
scroll to position [72, 0]
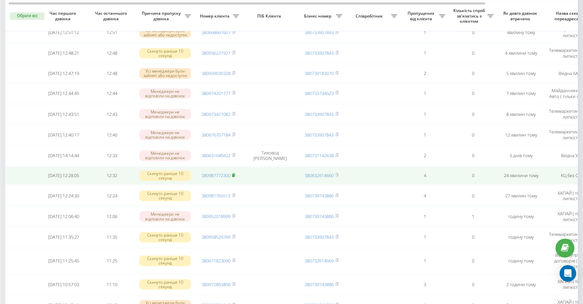
click at [235, 177] on icon at bounding box center [233, 175] width 3 height 4
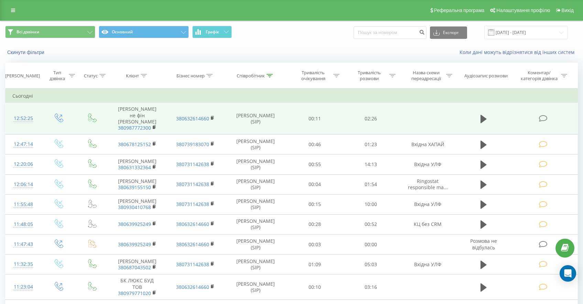
click at [547, 118] on icon at bounding box center [543, 118] width 9 height 7
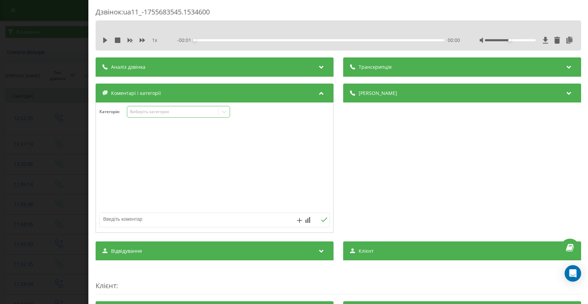
drag, startPoint x: 182, startPoint y: 110, endPoint x: 183, endPoint y: 116, distance: 6.0
click at [182, 110] on div "Виберіть категорію" at bounding box center [173, 112] width 86 height 6
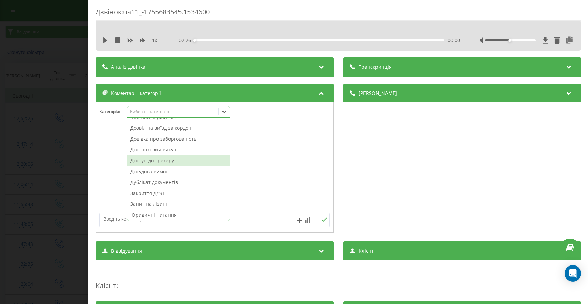
scroll to position [52, 0]
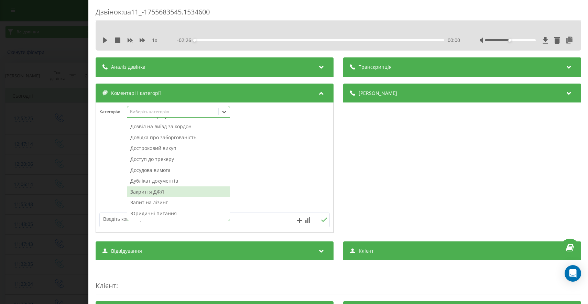
click at [162, 195] on div "Закриття ДФЛ" at bounding box center [178, 191] width 102 height 11
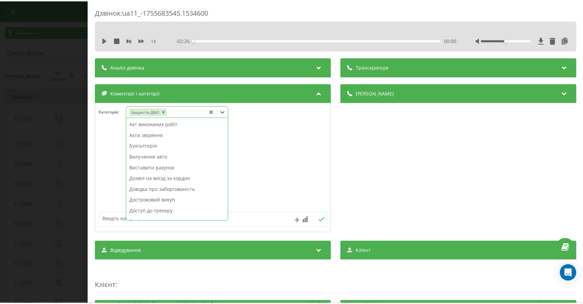
scroll to position [347, 0]
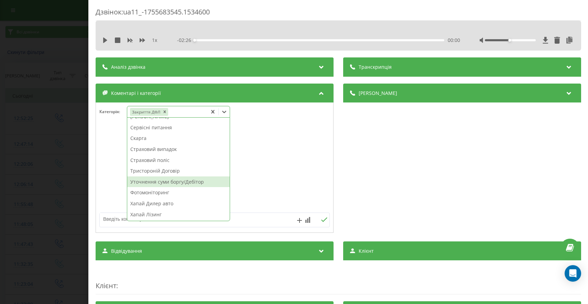
click at [171, 183] on div "Уточнення суми боргу/Дебітор" at bounding box center [178, 181] width 102 height 11
click at [74, 184] on div "Дзвінок : ua11_-1755683545.1534600 1 x - 02:26 00:00 00:00 Транскрипція Для AI-…" at bounding box center [294, 152] width 588 height 304
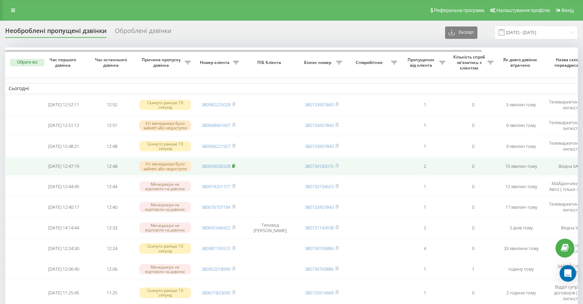
click at [234, 168] on rect at bounding box center [233, 166] width 2 height 3
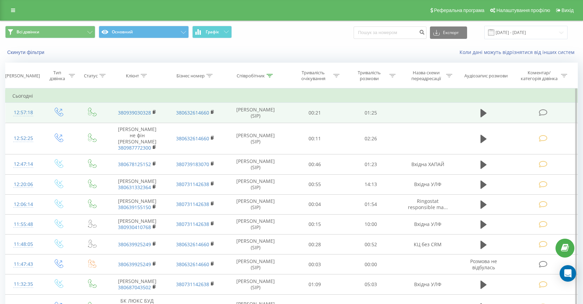
click at [541, 112] on icon at bounding box center [543, 112] width 9 height 7
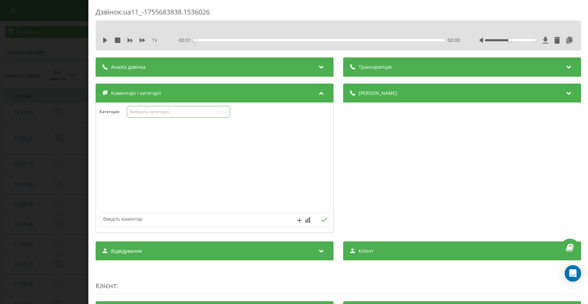
click at [170, 116] on div "Виберіть категорію" at bounding box center [178, 112] width 103 height 12
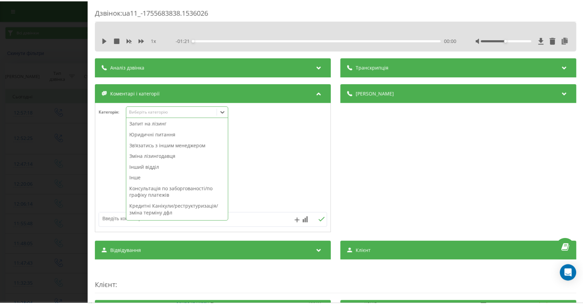
scroll to position [127, 0]
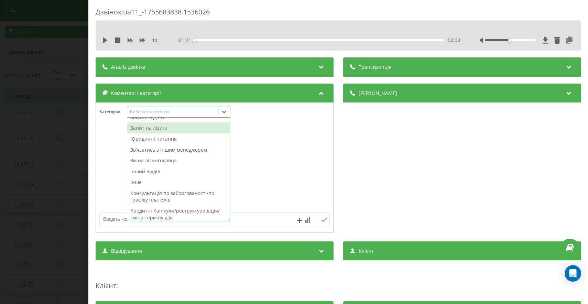
click at [148, 126] on div "Запит на лізинг" at bounding box center [178, 127] width 102 height 11
click at [49, 169] on div "Дзвінок : ua11_-1755683838.1536026 1 x - 01:21 00:00 00:00 Транскрипція Для AI-…" at bounding box center [294, 152] width 588 height 304
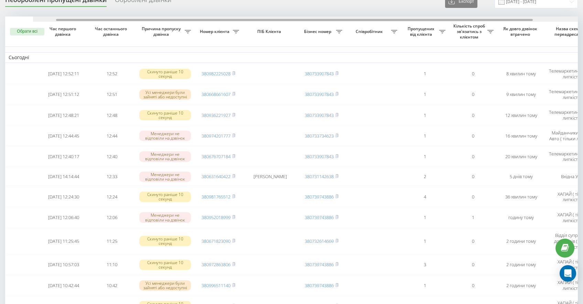
scroll to position [0, 35]
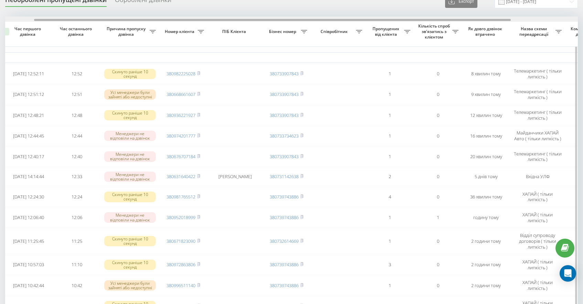
drag, startPoint x: 228, startPoint y: 19, endPoint x: 257, endPoint y: 22, distance: 29.4
click at [257, 22] on div "Обрати всі Час першого дзвінка Час останнього дзвінка Причина пропуску дзвінка …" at bounding box center [291, 255] width 573 height 476
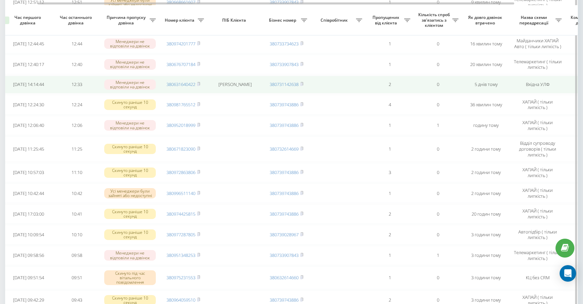
scroll to position [130, 0]
